Goal: Information Seeking & Learning: Learn about a topic

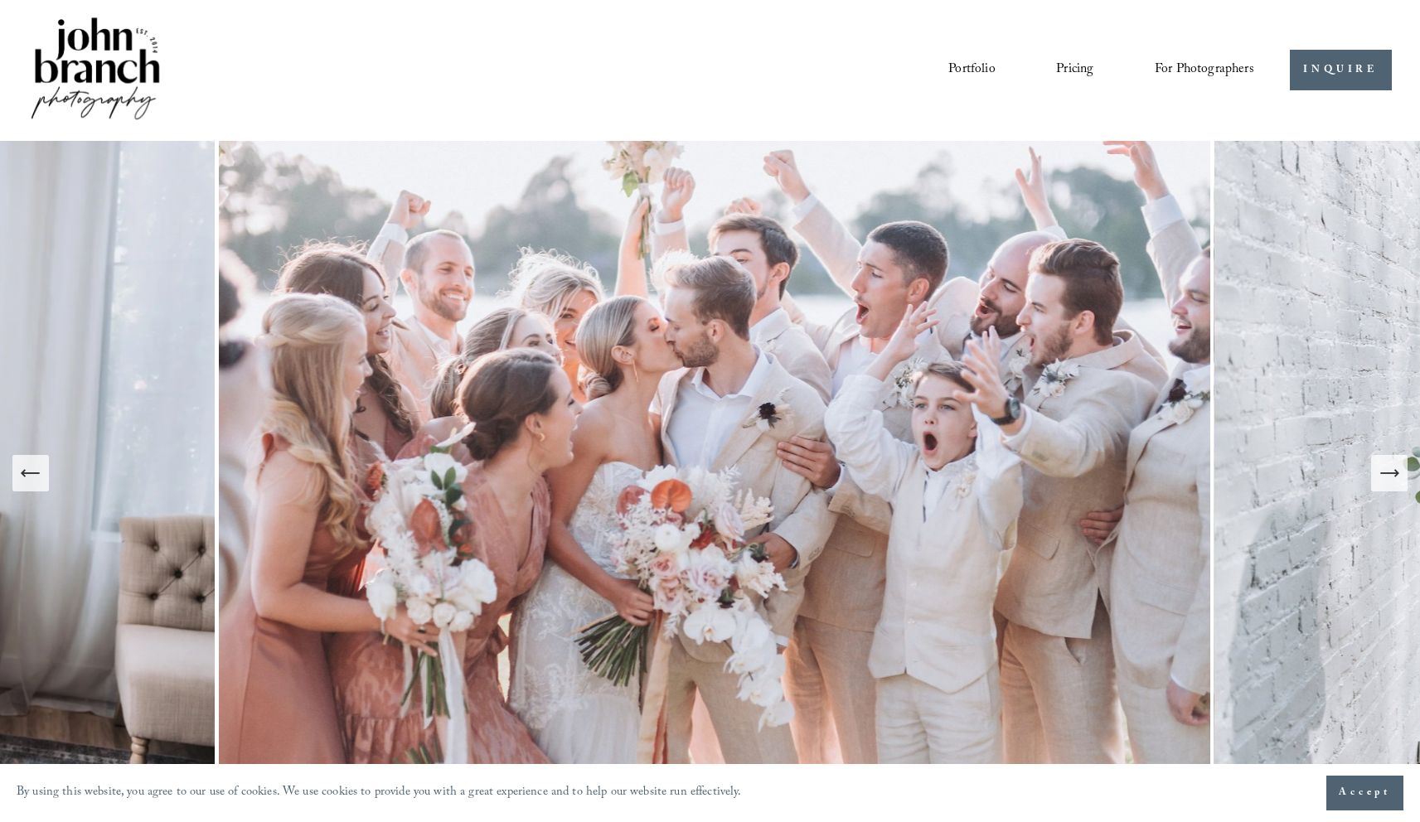
click at [1074, 68] on link "Pricing" at bounding box center [1074, 70] width 37 height 28
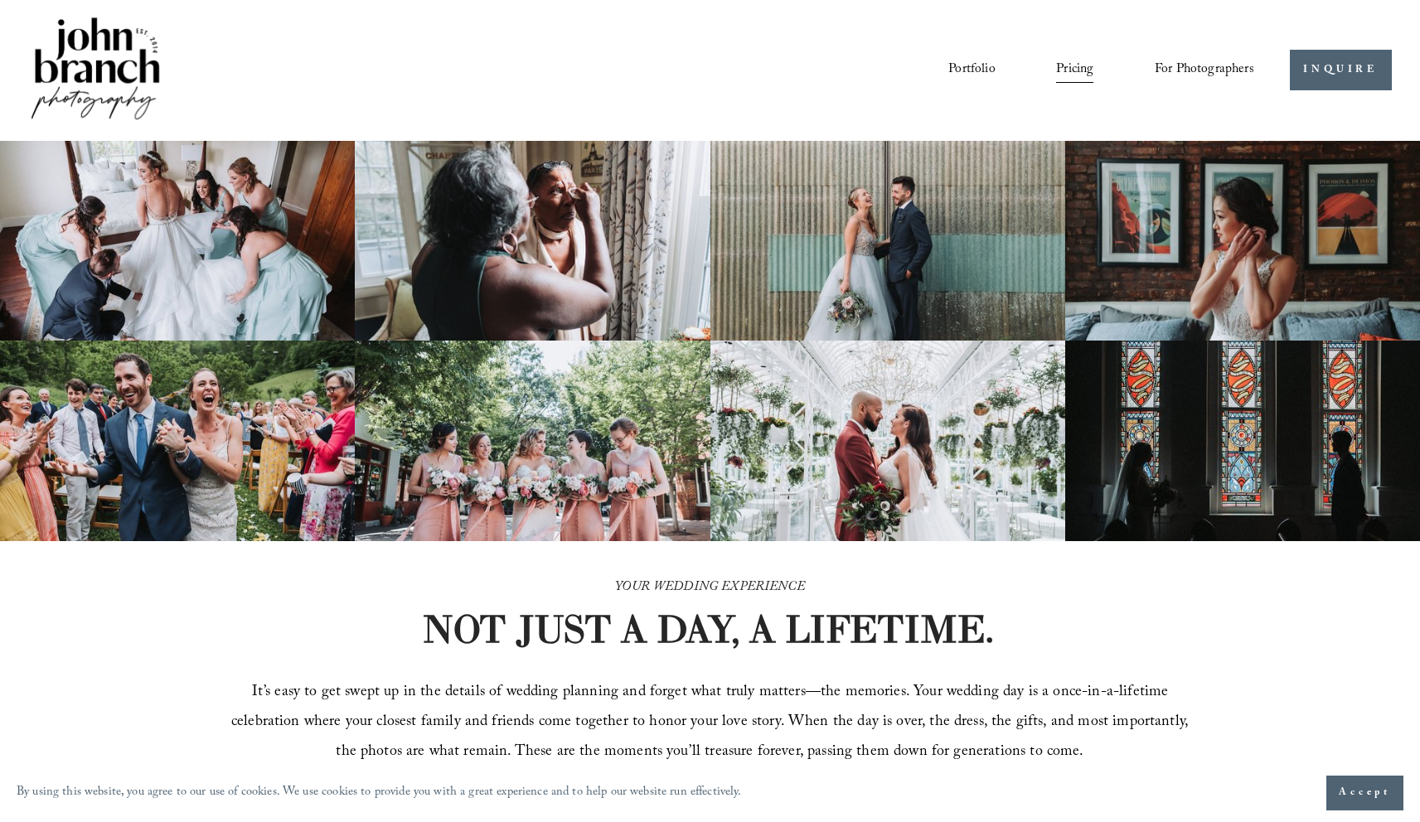
click at [981, 71] on link "Portfolio" at bounding box center [971, 70] width 46 height 28
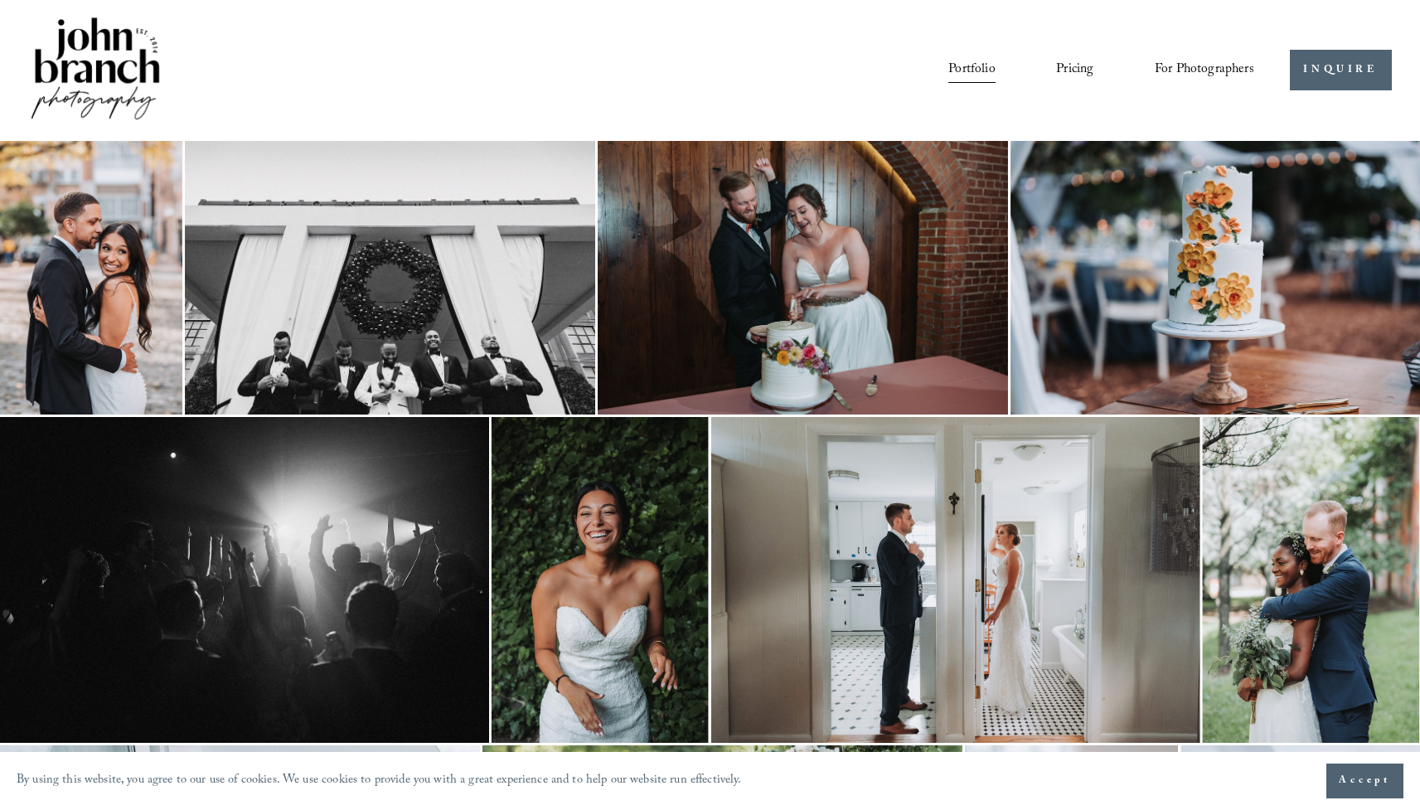
click at [1082, 70] on link "Pricing" at bounding box center [1074, 70] width 37 height 28
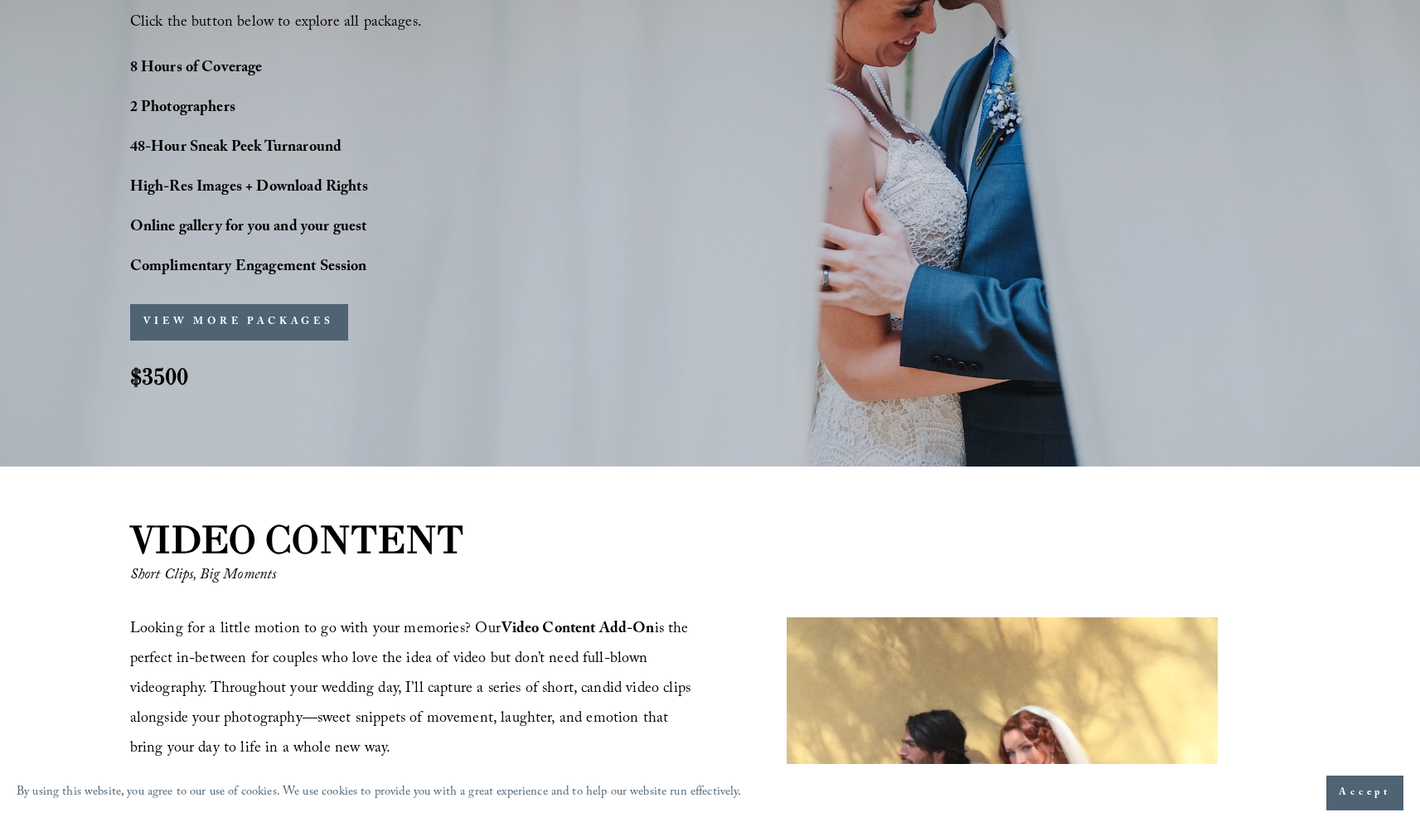
scroll to position [1385, 0]
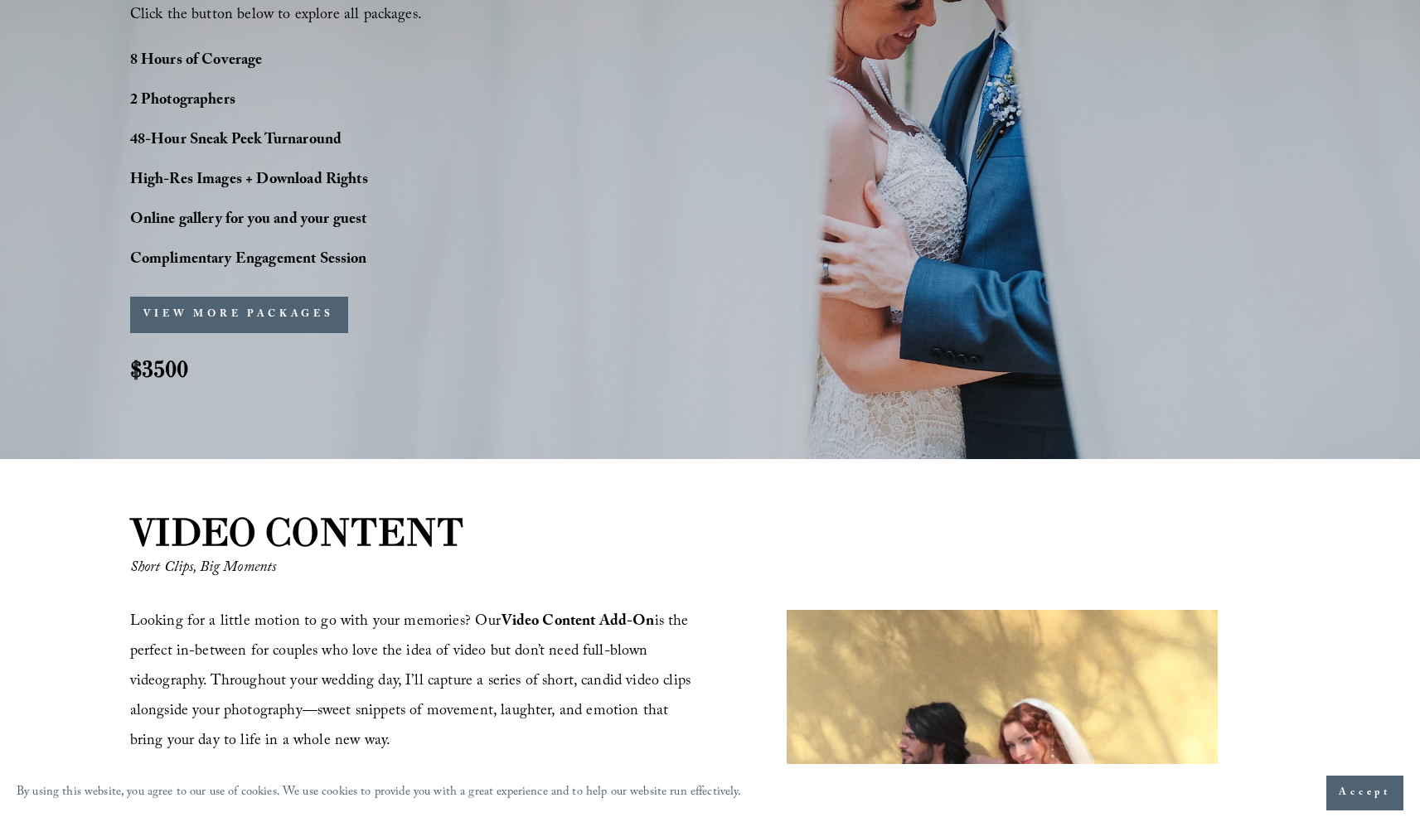
click at [285, 323] on button "VIEW MORE PACKAGES" at bounding box center [239, 315] width 218 height 36
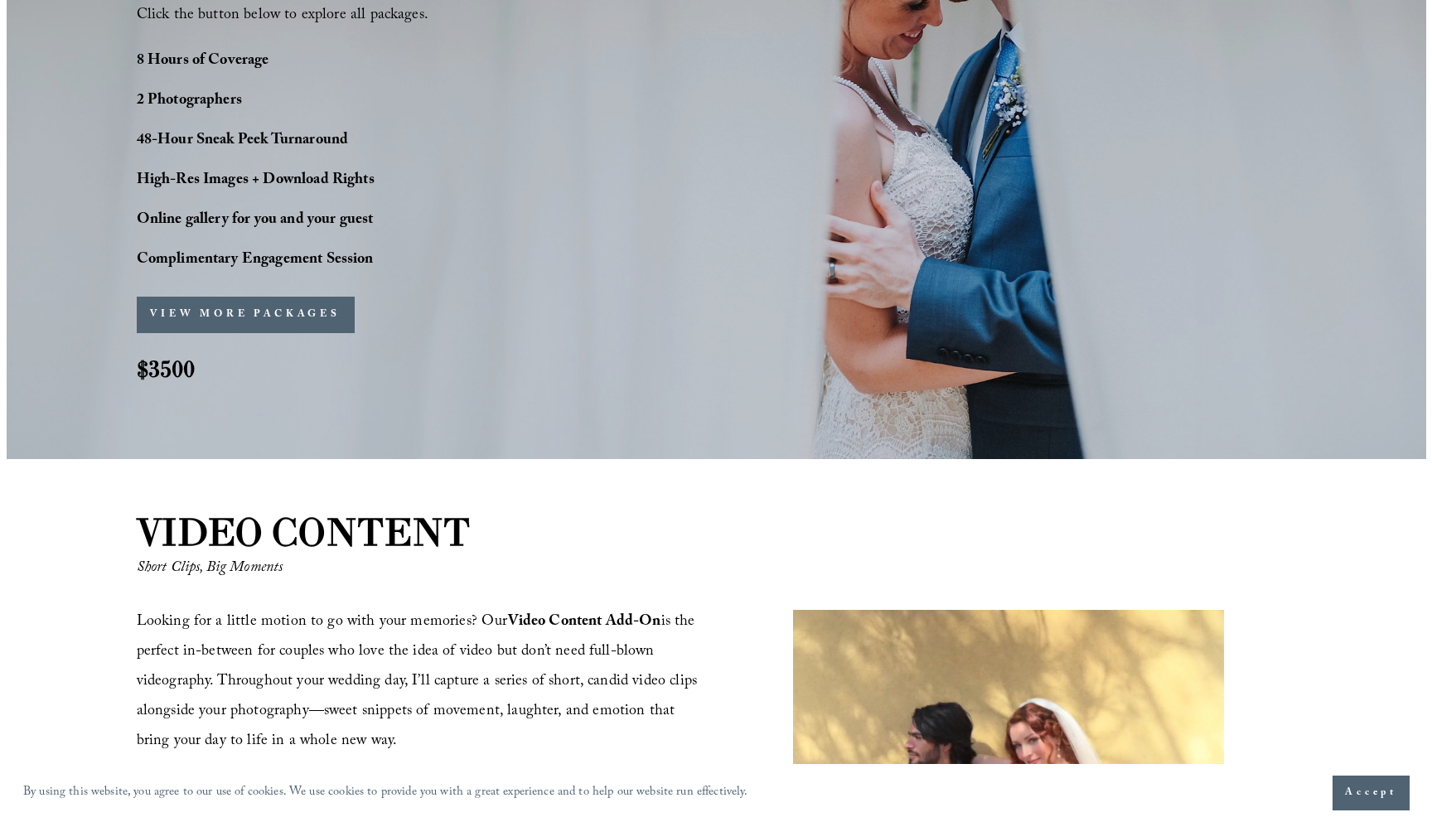
scroll to position [1389, 0]
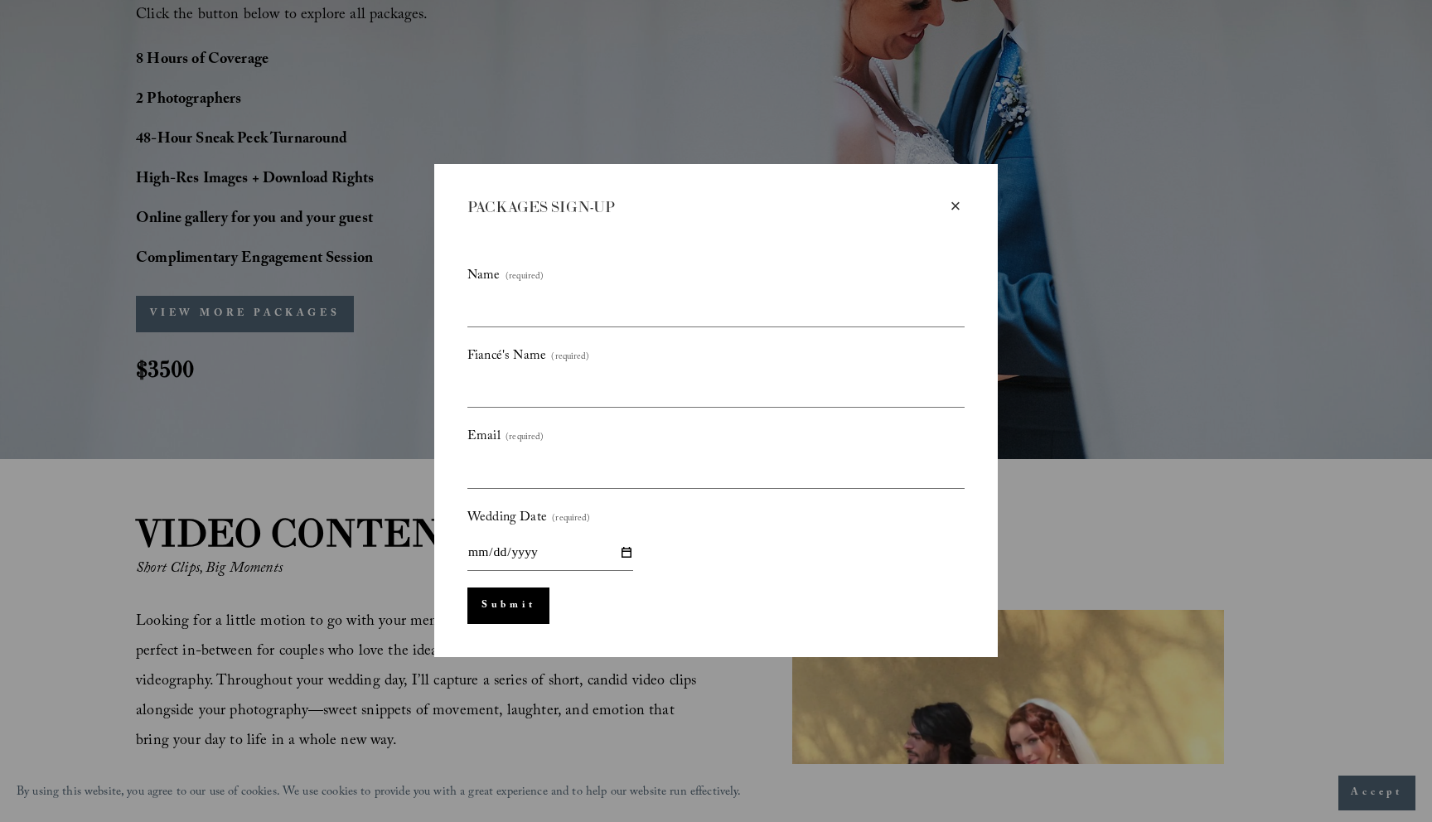
click at [952, 206] on div "×" at bounding box center [956, 206] width 18 height 18
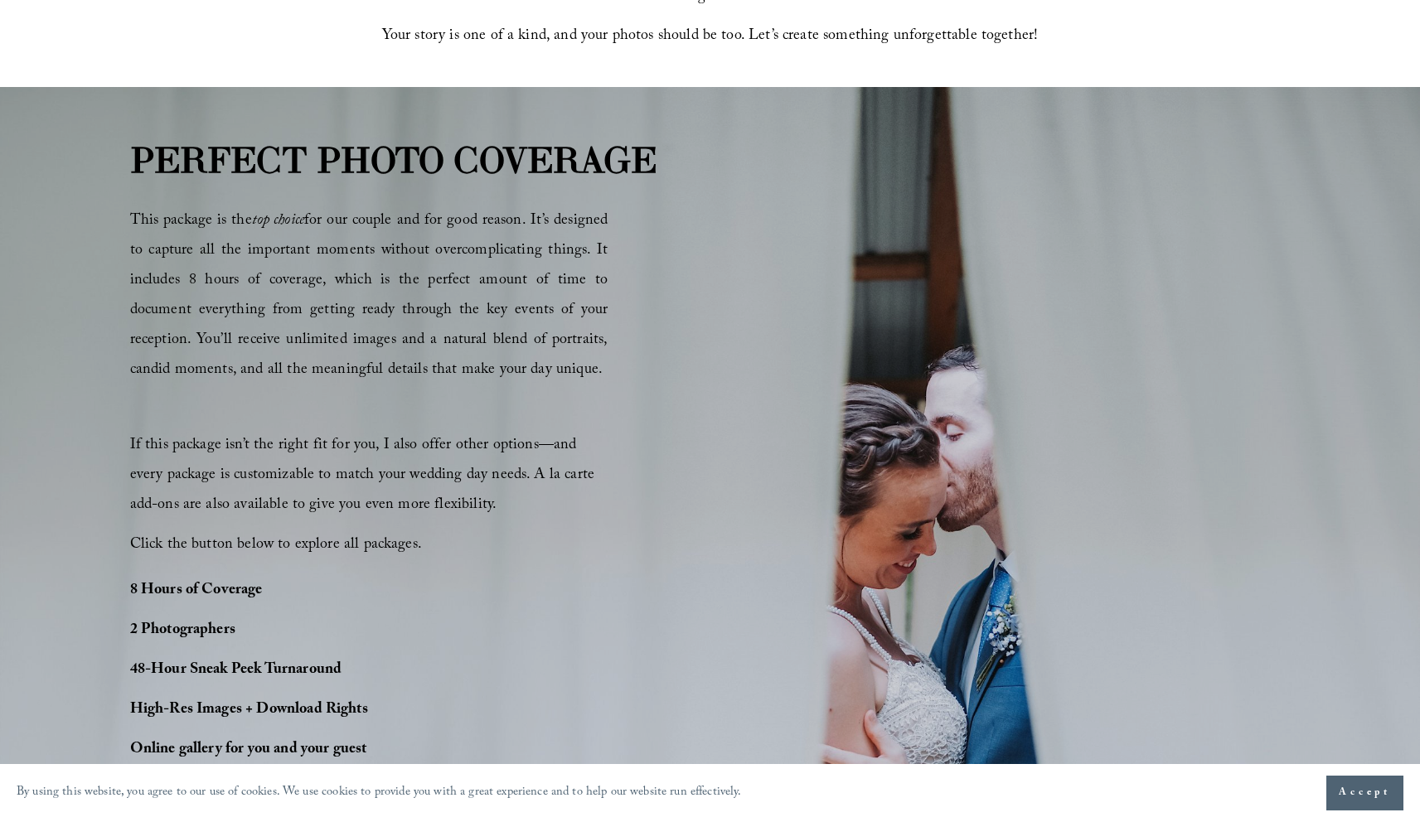
scroll to position [31, 0]
